Goal: Use online tool/utility: Utilize a website feature to perform a specific function

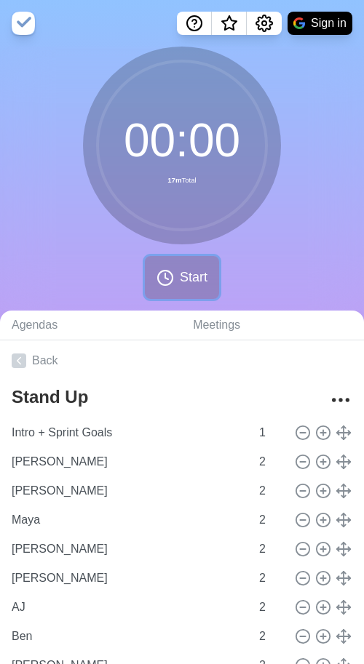
click at [196, 279] on span "Start" at bounding box center [194, 278] width 28 height 20
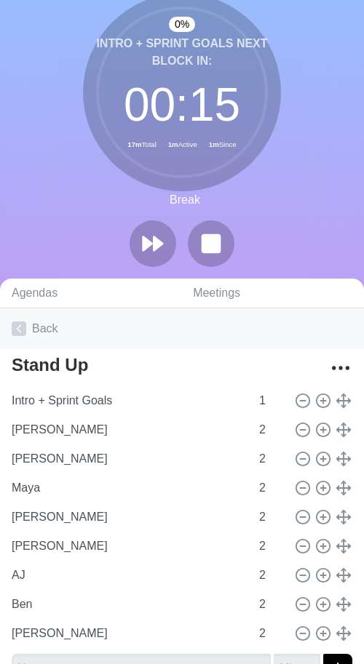
scroll to position [141, 0]
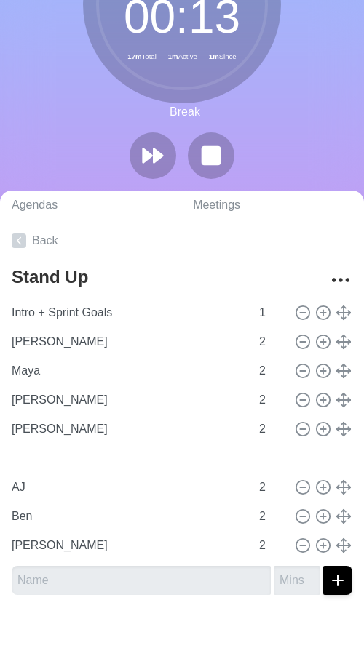
type input "Maya"
type input "[PERSON_NAME]"
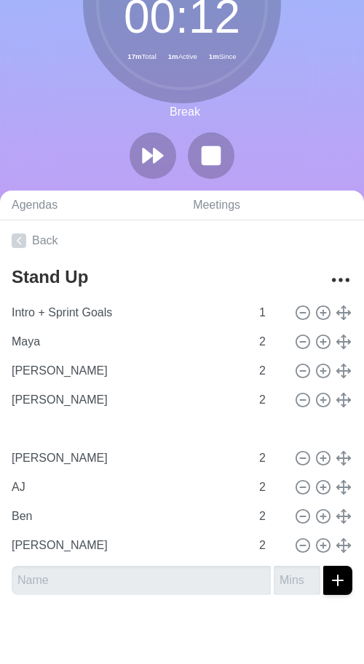
type input "[PERSON_NAME]"
type input "Maya"
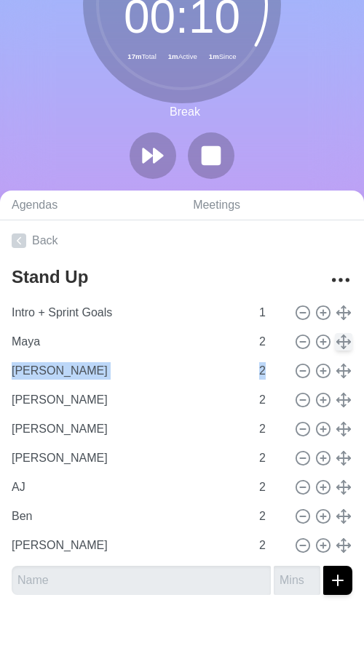
drag, startPoint x: 337, startPoint y: 360, endPoint x: 335, endPoint y: 334, distance: 26.3
click at [335, 334] on div "Intro + Sprint Goals 1 Maya 2 Luther 2 [PERSON_NAME] 2 [PERSON_NAME] 2 [PERSON_…" at bounding box center [182, 429] width 340 height 262
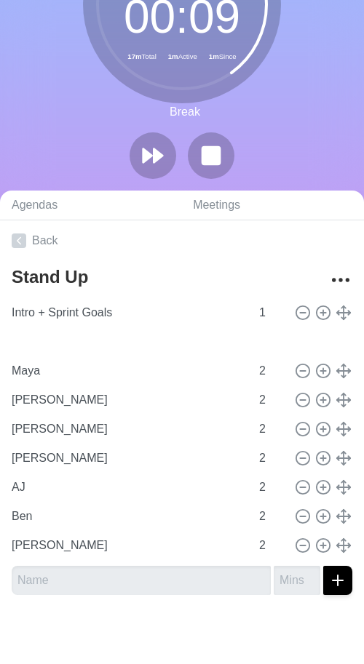
type input "[PERSON_NAME]"
type input "Maya"
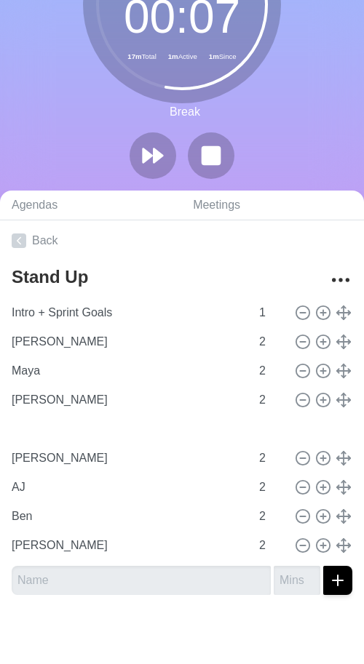
type input "[PERSON_NAME]"
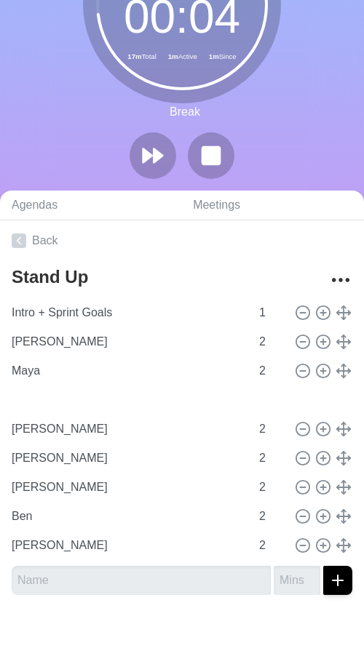
type input "AJ"
type input "[PERSON_NAME]"
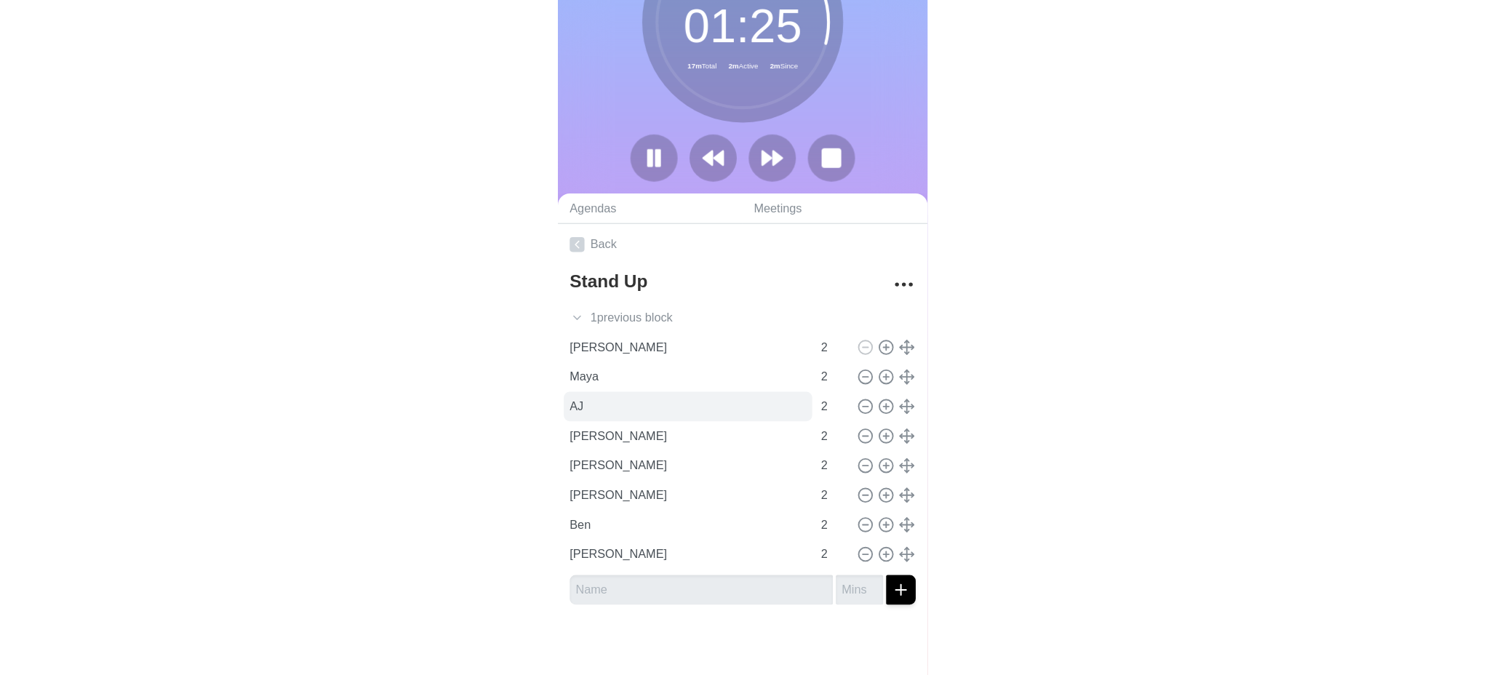
scroll to position [0, 0]
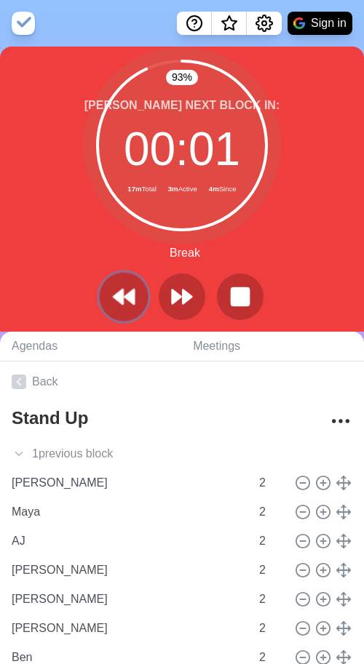
click at [116, 295] on polygon at bounding box center [117, 297] width 9 height 15
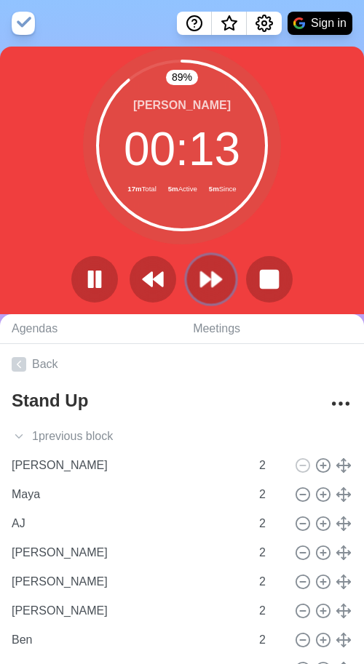
click at [216, 280] on polygon at bounding box center [216, 279] width 9 height 15
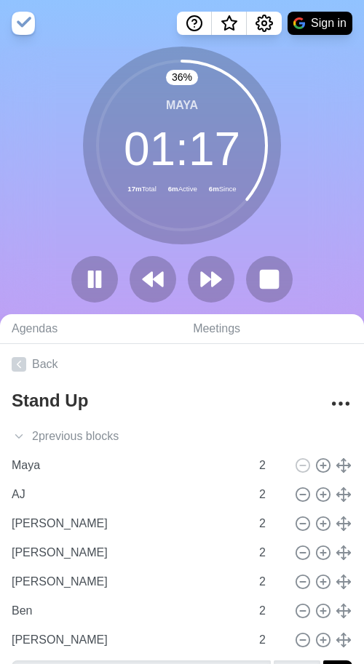
drag, startPoint x: 42, startPoint y: 204, endPoint x: 55, endPoint y: 221, distance: 21.2
click at [42, 204] on div "36 % Maya 01 : 17 17m Total 6m Active 6m Since" at bounding box center [182, 181] width 364 height 268
click at [217, 273] on icon at bounding box center [211, 279] width 25 height 25
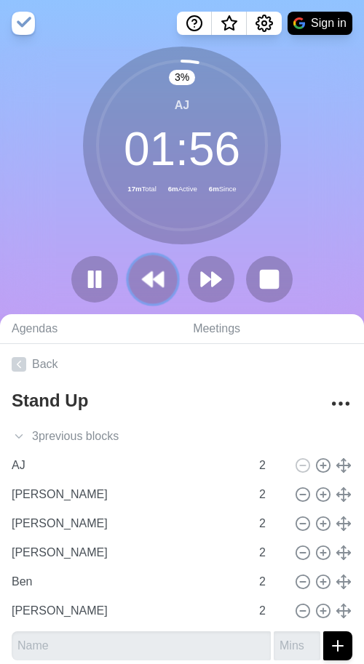
click at [157, 292] on button at bounding box center [152, 279] width 49 height 49
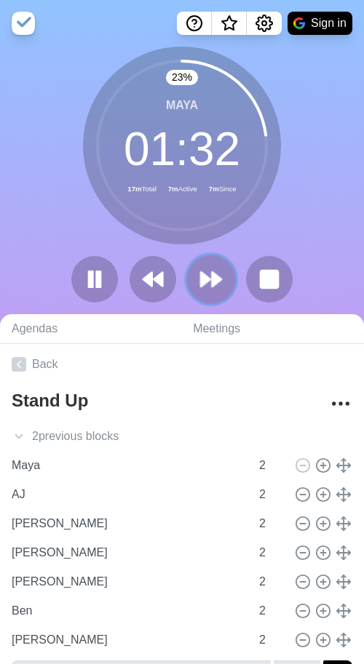
click at [215, 274] on icon at bounding box center [211, 279] width 25 height 25
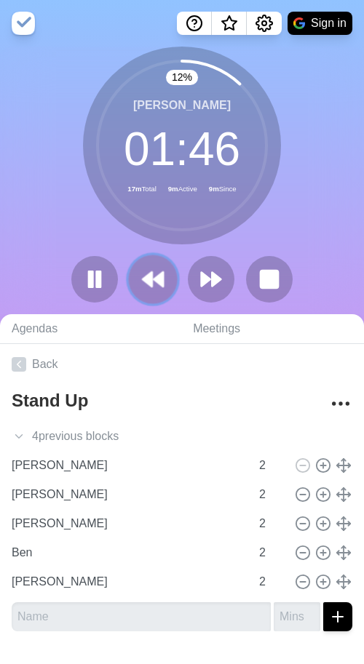
click at [141, 270] on button at bounding box center [152, 279] width 49 height 49
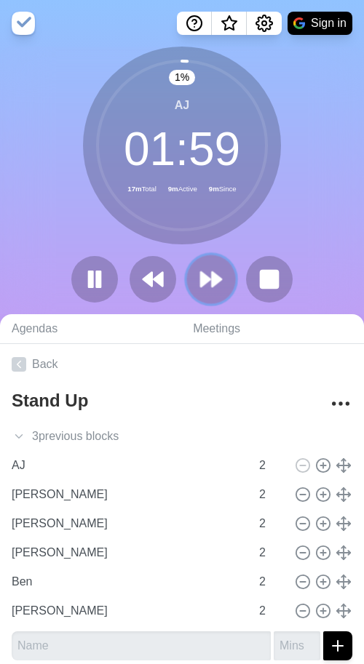
click at [218, 278] on polygon at bounding box center [216, 279] width 9 height 15
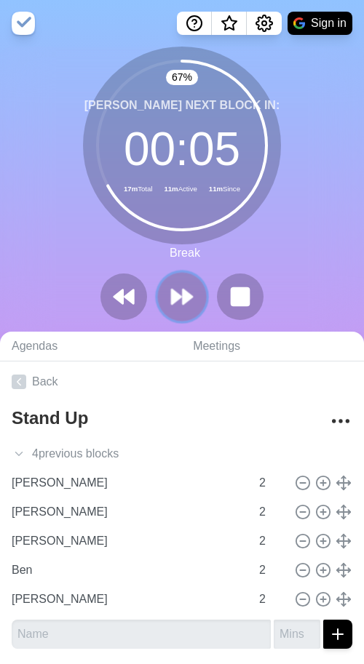
click at [190, 304] on icon at bounding box center [182, 296] width 25 height 25
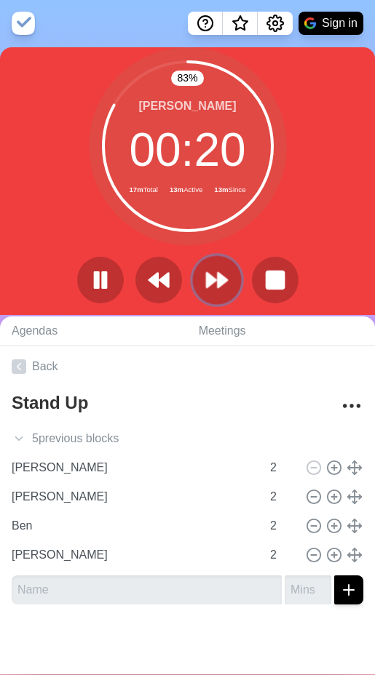
click at [213, 289] on icon at bounding box center [216, 280] width 25 height 25
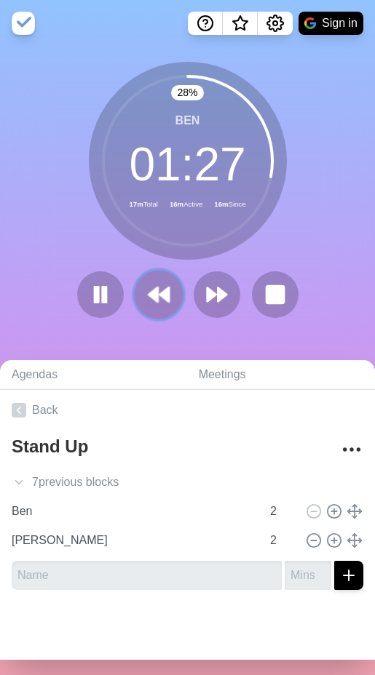
click at [154, 305] on icon at bounding box center [158, 294] width 25 height 25
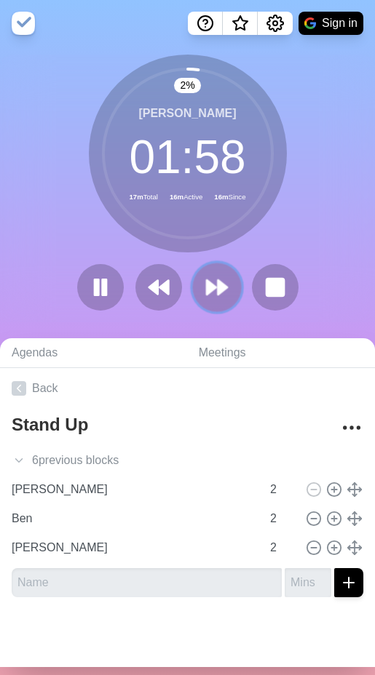
click at [218, 291] on polygon at bounding box center [222, 287] width 9 height 15
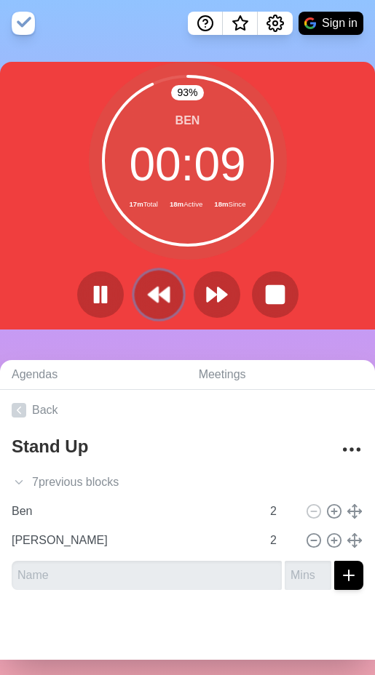
click at [136, 287] on button at bounding box center [158, 294] width 49 height 49
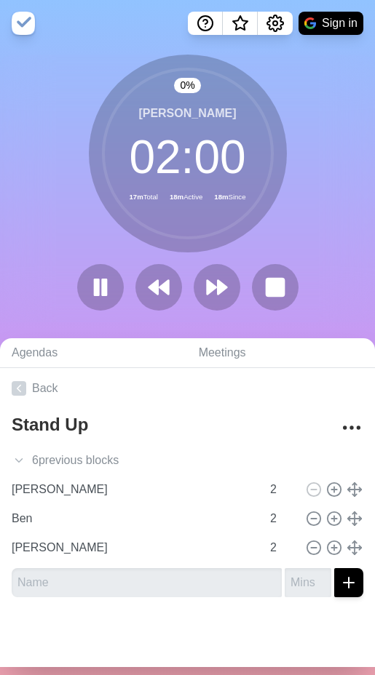
click at [236, 275] on div at bounding box center [187, 287] width 233 height 47
click at [220, 284] on icon at bounding box center [216, 287] width 25 height 25
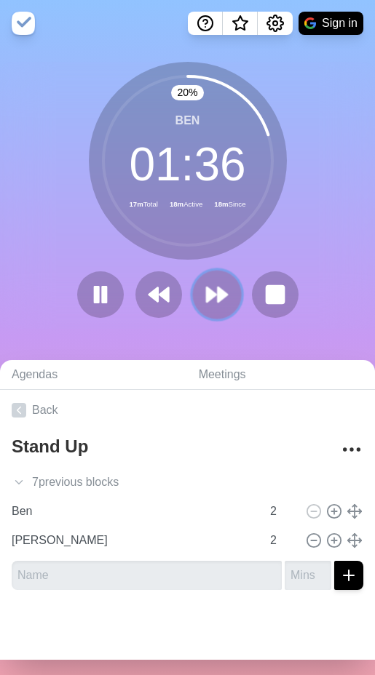
click at [210, 291] on icon at bounding box center [216, 294] width 25 height 25
